Goal: Task Accomplishment & Management: Use online tool/utility

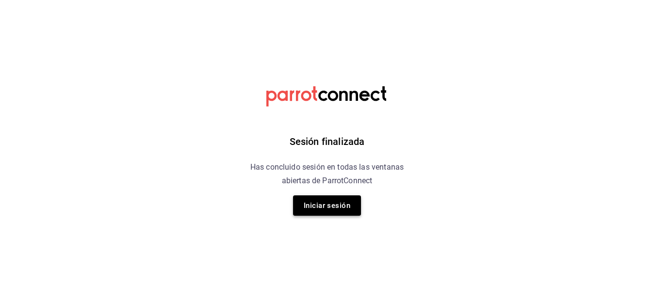
click at [305, 200] on button "Iniciar sesión" at bounding box center [327, 206] width 68 height 20
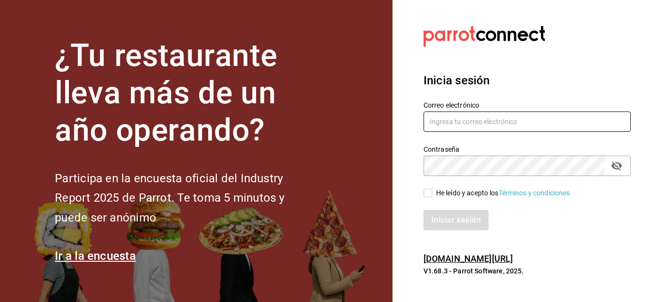
type input "admin@daisukekaraoke.com"
click at [428, 191] on input "He leído y acepto los Términos y condiciones." at bounding box center [428, 193] width 9 height 9
checkbox input "true"
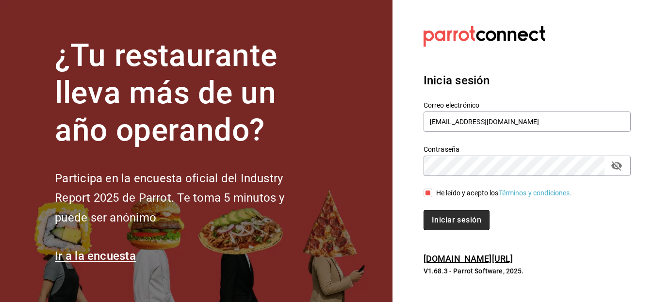
click at [438, 215] on button "Iniciar sesión" at bounding box center [457, 220] width 66 height 20
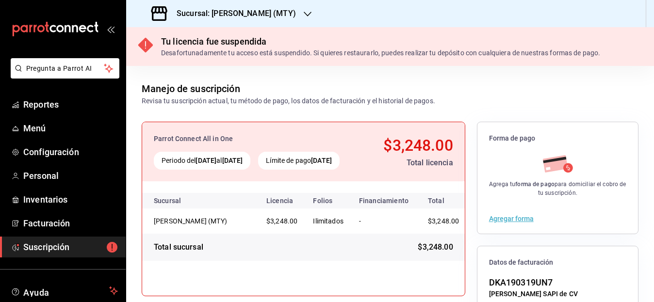
click at [267, 11] on div "Sucursal: [PERSON_NAME] (MTY)" at bounding box center [225, 13] width 182 height 27
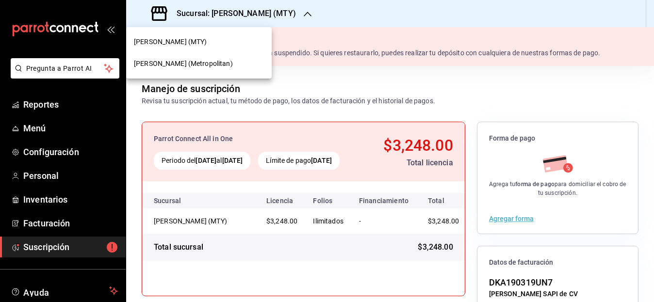
click at [191, 64] on span "[PERSON_NAME] (Metropolitan)" at bounding box center [183, 64] width 99 height 10
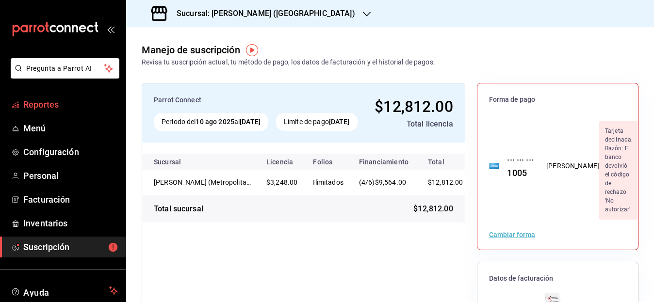
click at [36, 105] on span "Reportes" at bounding box center [70, 104] width 95 height 13
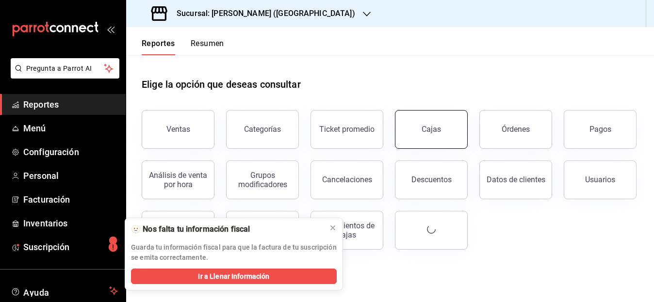
click at [428, 131] on div "Cajas" at bounding box center [431, 129] width 19 height 9
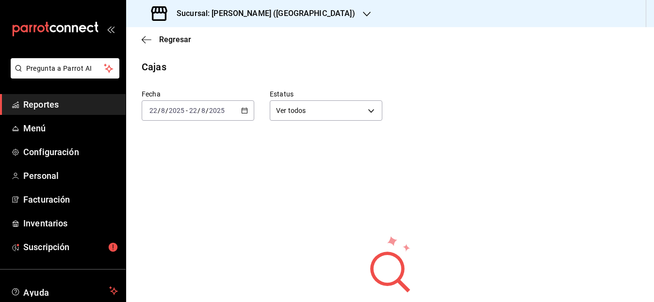
click at [244, 112] on icon "button" at bounding box center [244, 110] width 7 height 7
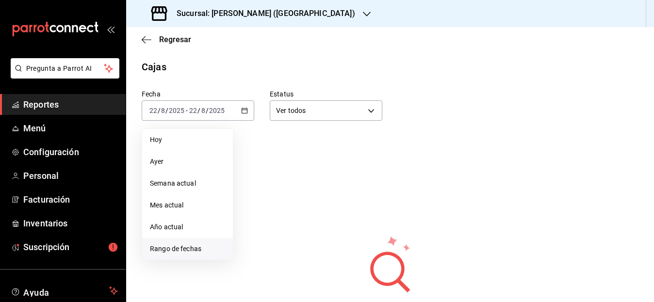
click at [195, 244] on li "Rango de fechas" at bounding box center [187, 249] width 91 height 22
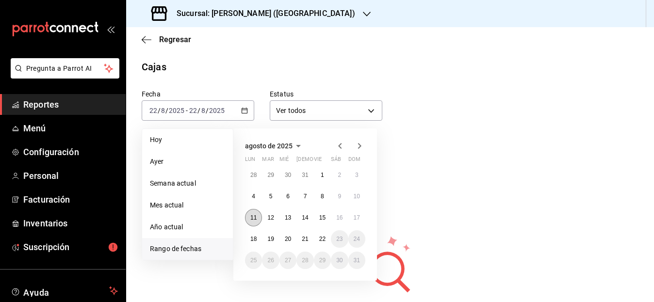
click at [254, 220] on abbr "11" at bounding box center [253, 218] width 6 height 7
click at [323, 238] on abbr "22" at bounding box center [322, 239] width 6 height 7
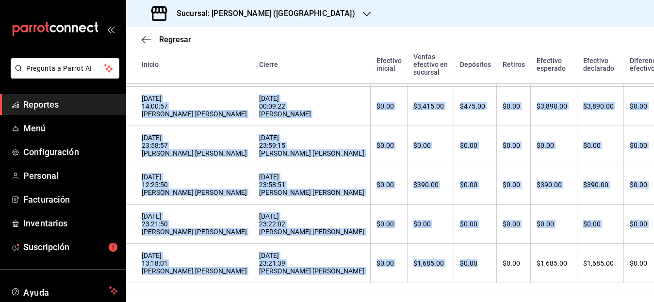
scroll to position [775, 0]
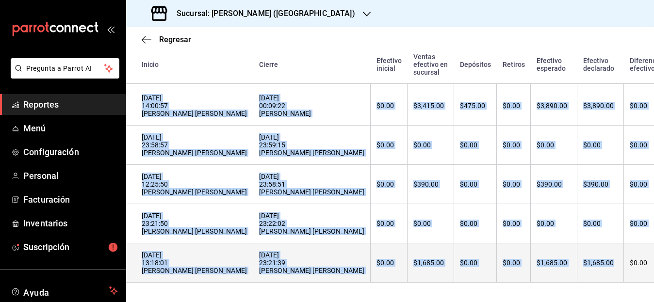
drag, startPoint x: 139, startPoint y: 165, endPoint x: 637, endPoint y: 269, distance: 508.2
copy tbody "[DATE] 14:22:29 [PERSON_NAME] - $0.00 $4,852.00 $1,223.00 $0.00 - - - - Abierta…"
